Goal: Find specific page/section

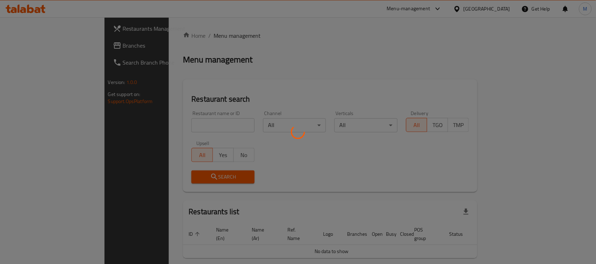
click at [508, 11] on div at bounding box center [298, 132] width 596 height 264
click at [497, 6] on div at bounding box center [298, 132] width 596 height 264
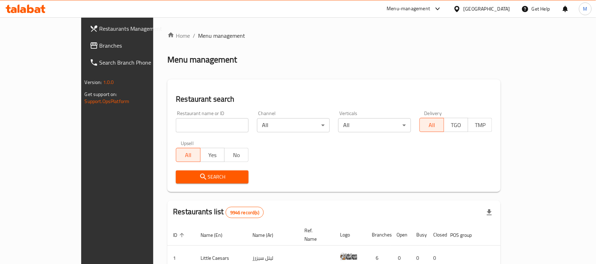
click at [497, 11] on div "Kuwait" at bounding box center [487, 9] width 47 height 8
type input "Q"
click at [418, 72] on div "[GEOGRAPHIC_DATA]" at bounding box center [434, 73] width 47 height 8
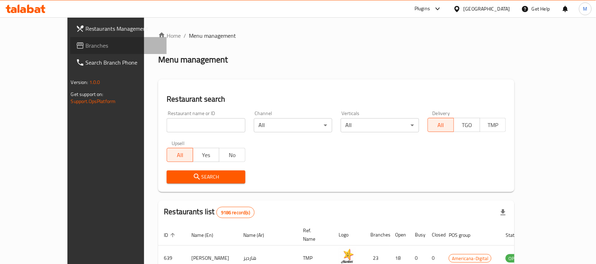
click at [70, 51] on link "Branches" at bounding box center [118, 45] width 97 height 17
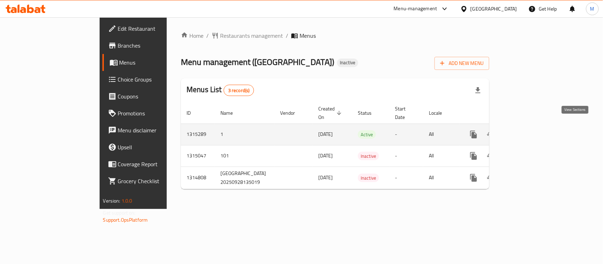
click at [529, 130] on icon "enhanced table" at bounding box center [524, 134] width 8 height 8
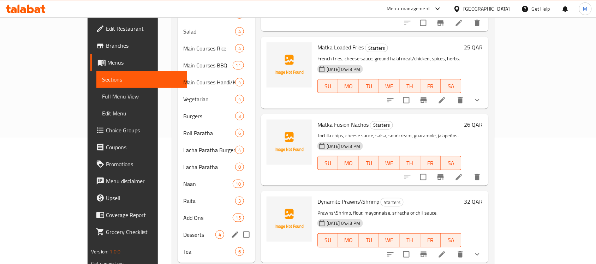
scroll to position [134, 0]
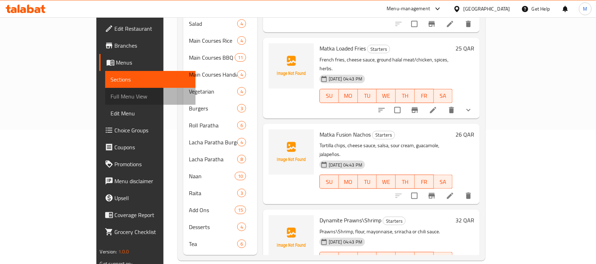
click at [111, 95] on span "Full Menu View" at bounding box center [150, 96] width 79 height 8
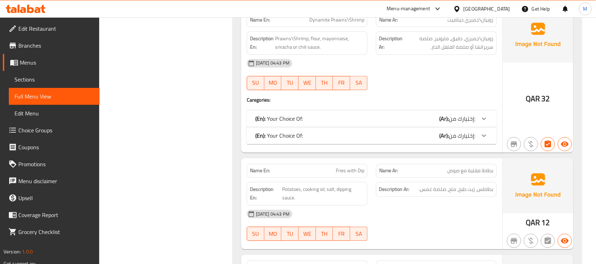
scroll to position [39, 0]
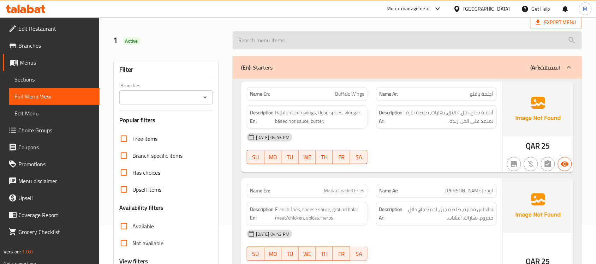
click at [283, 41] on input "search" at bounding box center [407, 40] width 349 height 18
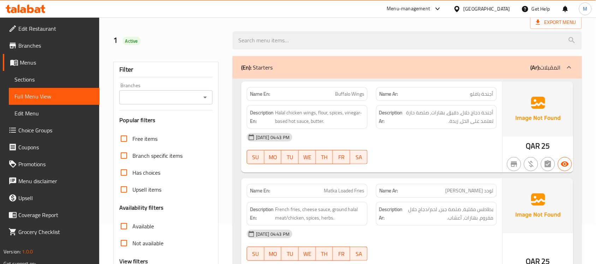
click at [199, 32] on div "1 Active" at bounding box center [168, 40] width 119 height 31
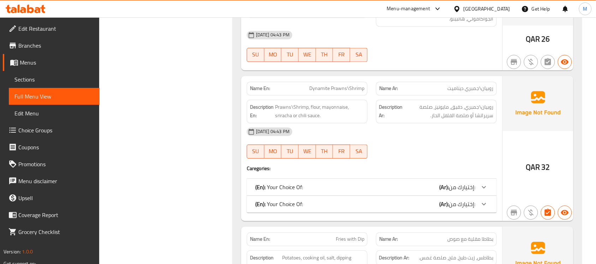
scroll to position [0, 0]
